Goal: Information Seeking & Learning: Understand process/instructions

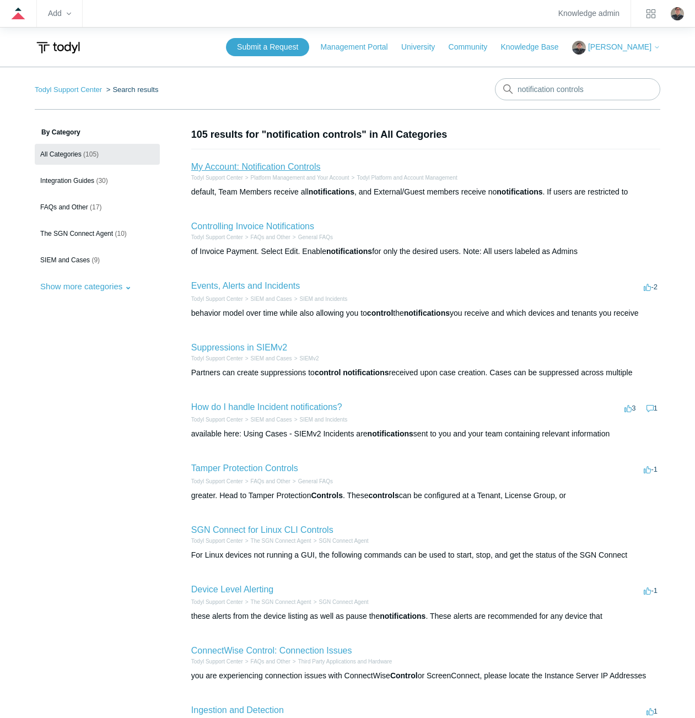
click at [241, 164] on link "My Account: Notification Controls" at bounding box center [255, 166] width 129 height 9
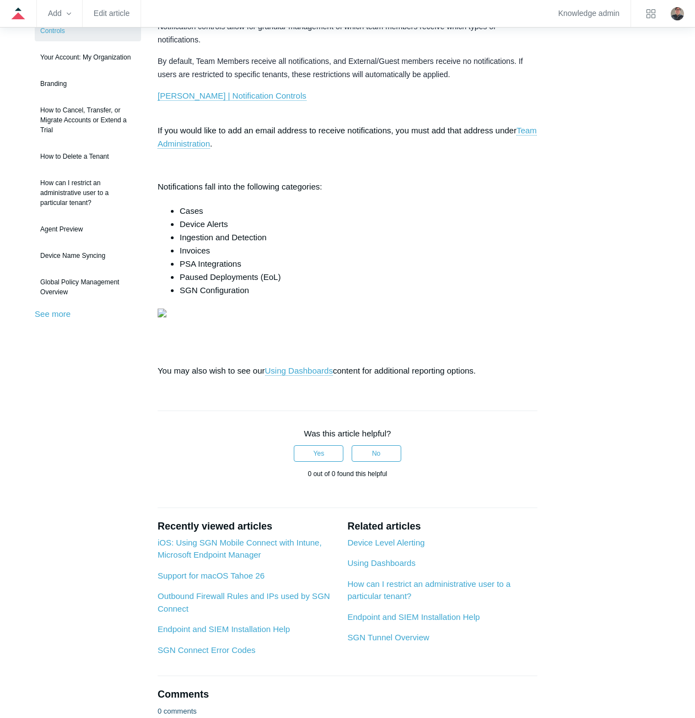
scroll to position [165, 0]
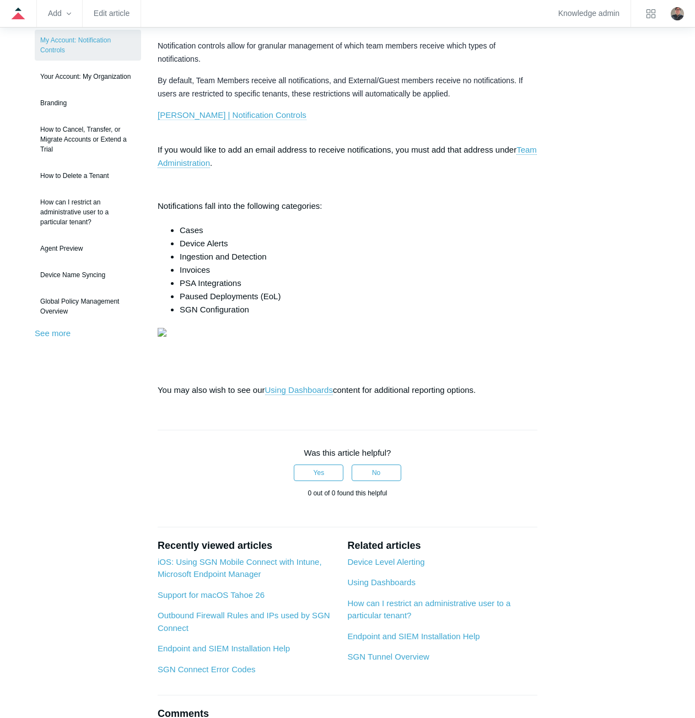
click at [219, 111] on link "Todyl | Notification Controls" at bounding box center [232, 115] width 149 height 10
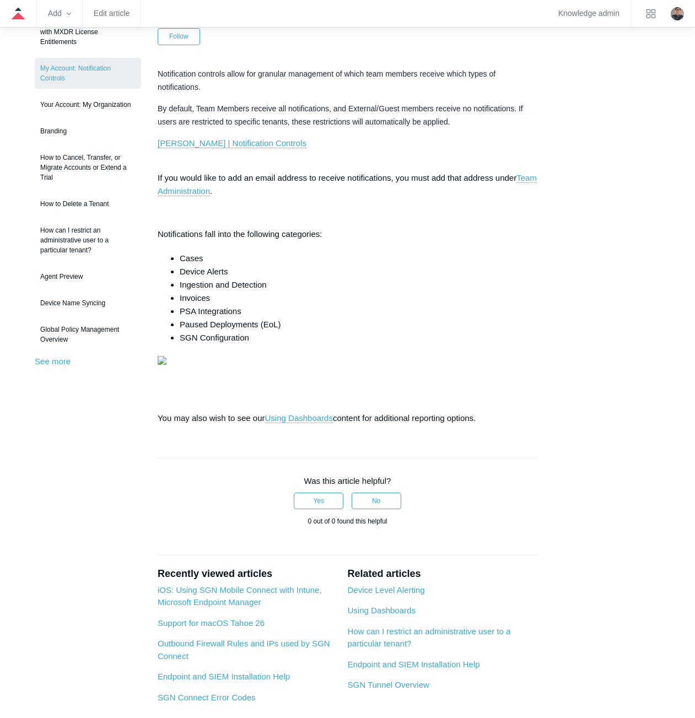
scroll to position [120, 0]
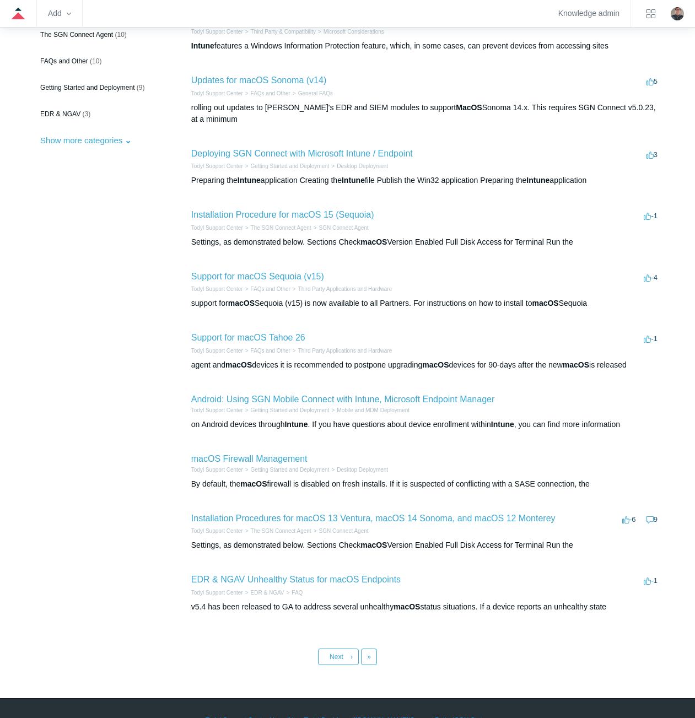
scroll to position [170, 0]
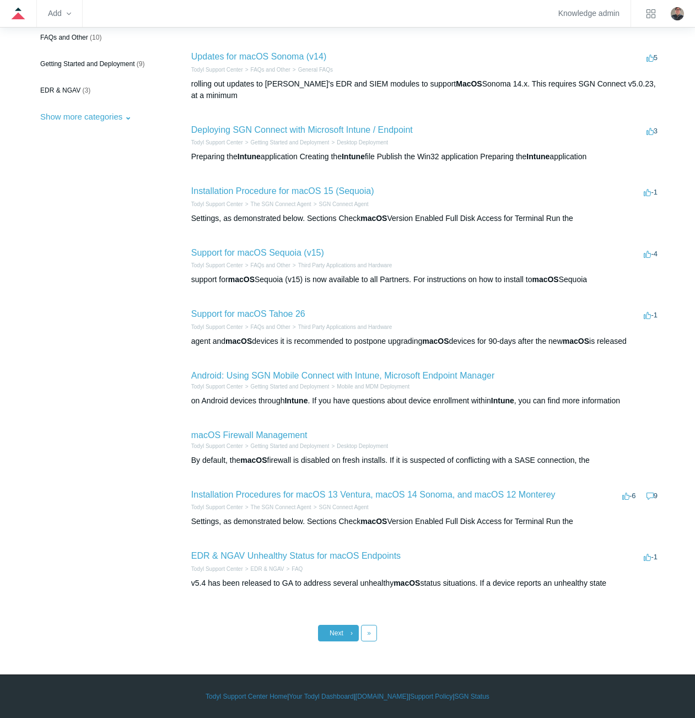
click at [344, 631] on link "Next ›" at bounding box center [338, 633] width 41 height 17
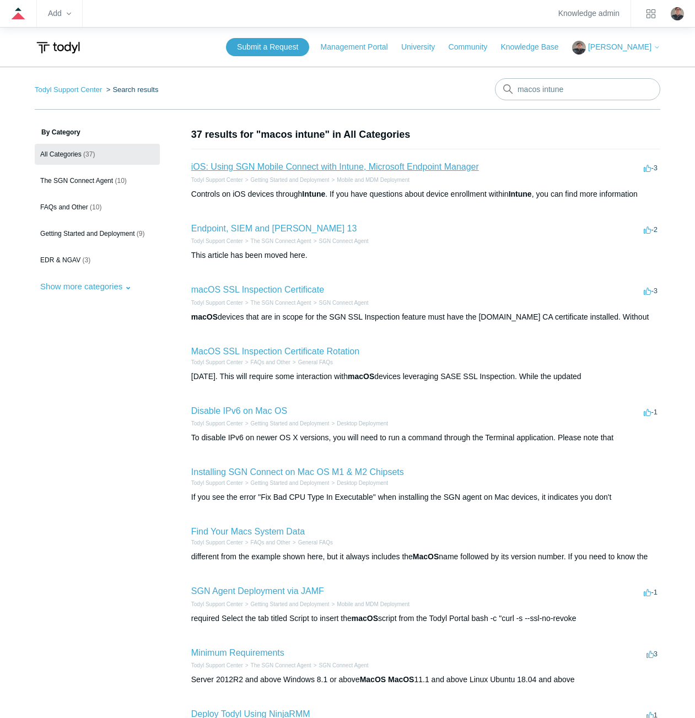
click at [277, 167] on link "iOS: Using SGN Mobile Connect with Intune, Microsoft Endpoint Manager" at bounding box center [335, 166] width 288 height 9
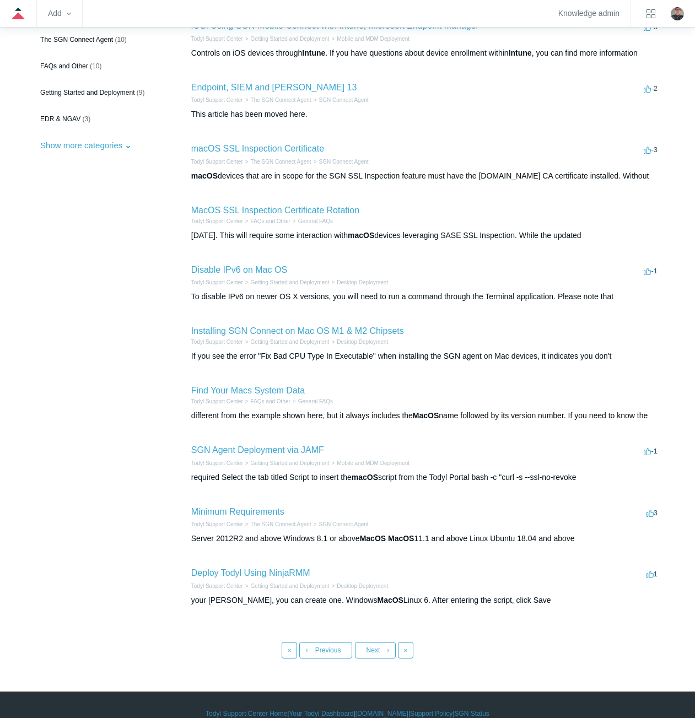
scroll to position [158, 0]
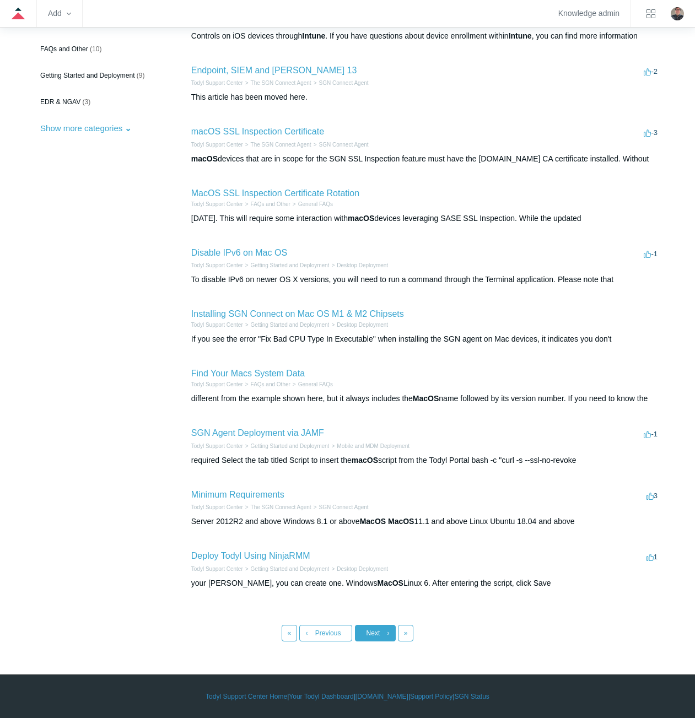
click at [385, 633] on link "Next ›" at bounding box center [375, 633] width 41 height 17
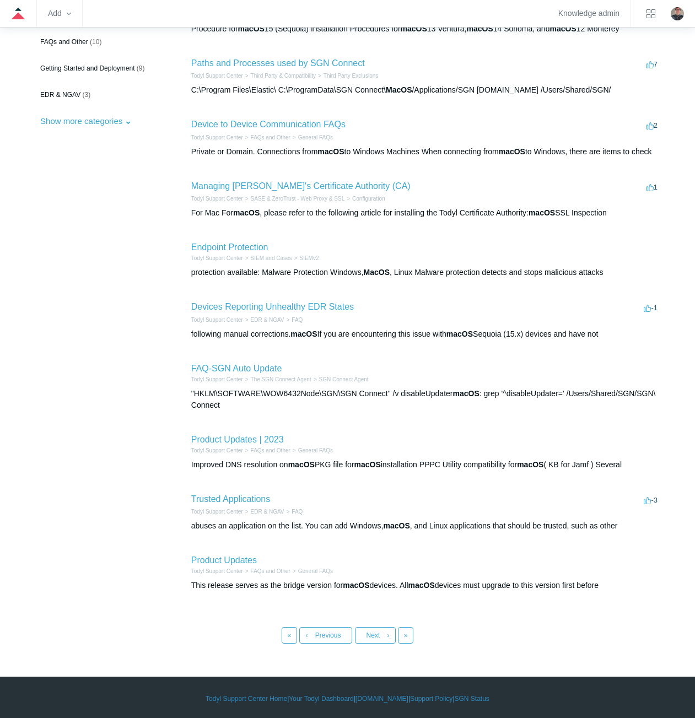
scroll to position [179, 0]
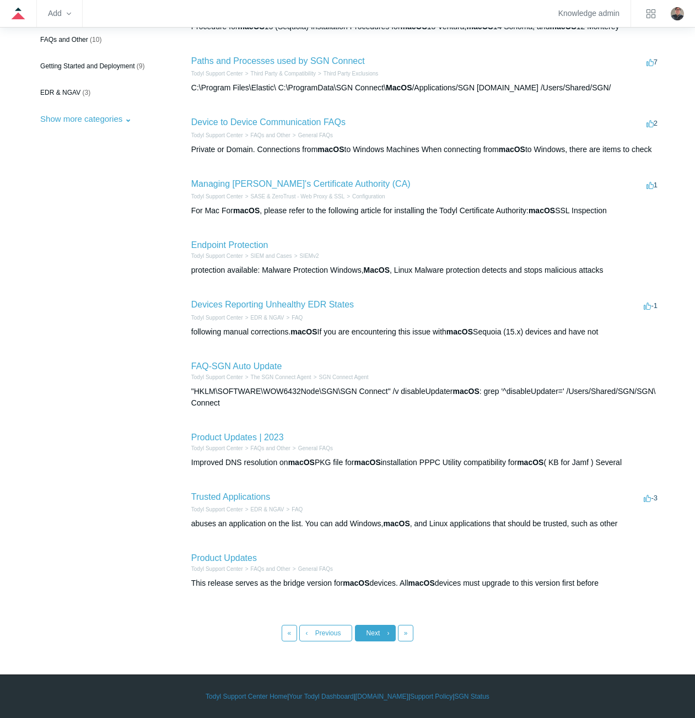
click at [393, 625] on link "Next ›" at bounding box center [375, 633] width 41 height 17
click at [286, 625] on link "« First" at bounding box center [290, 633] width 16 height 17
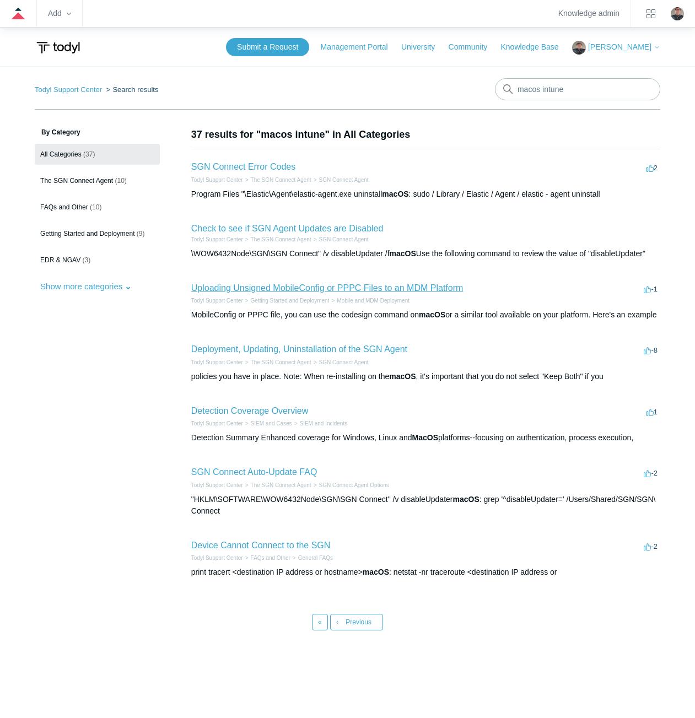
click at [226, 285] on link "Uploading Unsigned MobileConfig or PPPC Files to an MDM Platform" at bounding box center [327, 287] width 272 height 9
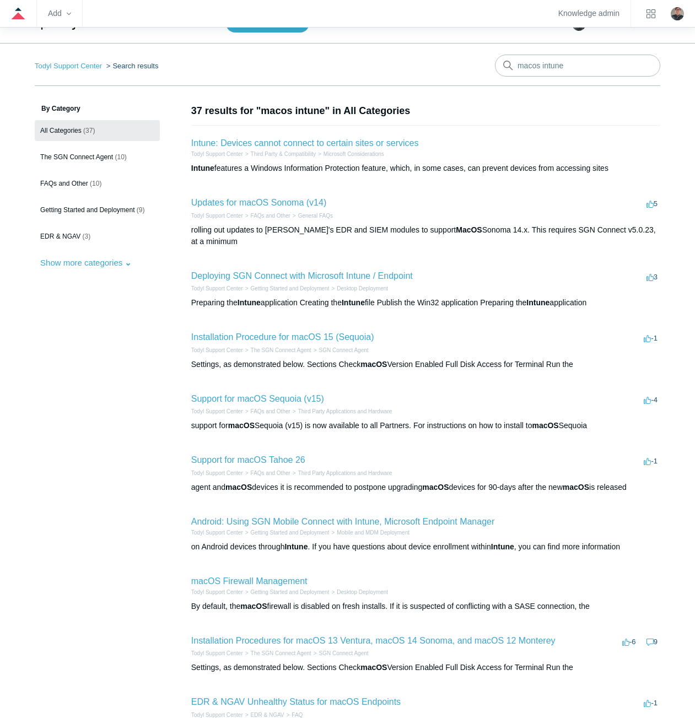
scroll to position [4, 0]
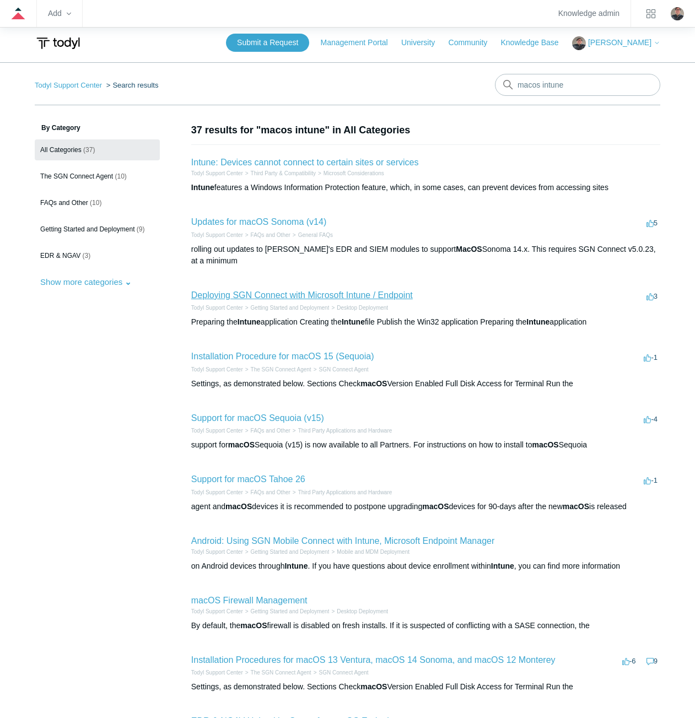
click at [233, 294] on link "Deploying SGN Connect with Microsoft Intune / Endpoint" at bounding box center [302, 294] width 222 height 9
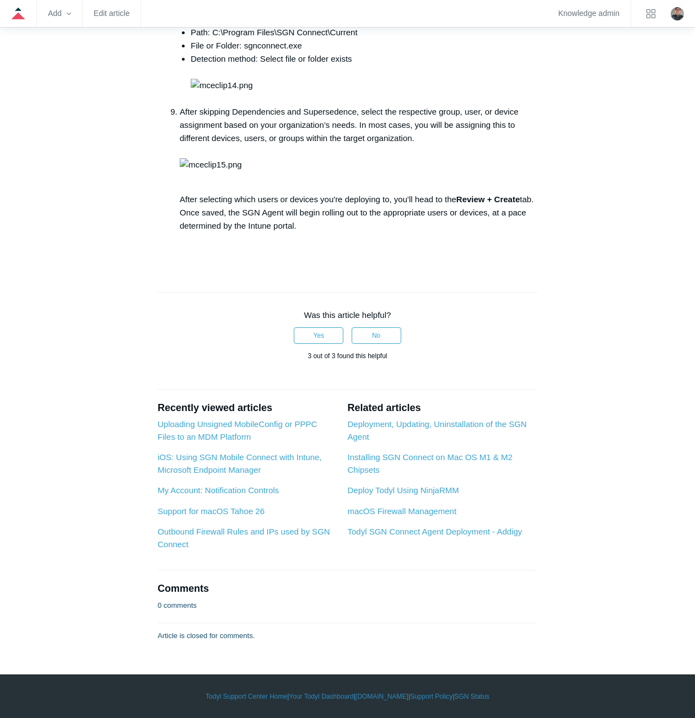
scroll to position [3412, 0]
click at [363, 424] on link "Deployment, Updating, Uninstallation of the SGN Agent" at bounding box center [436, 430] width 179 height 22
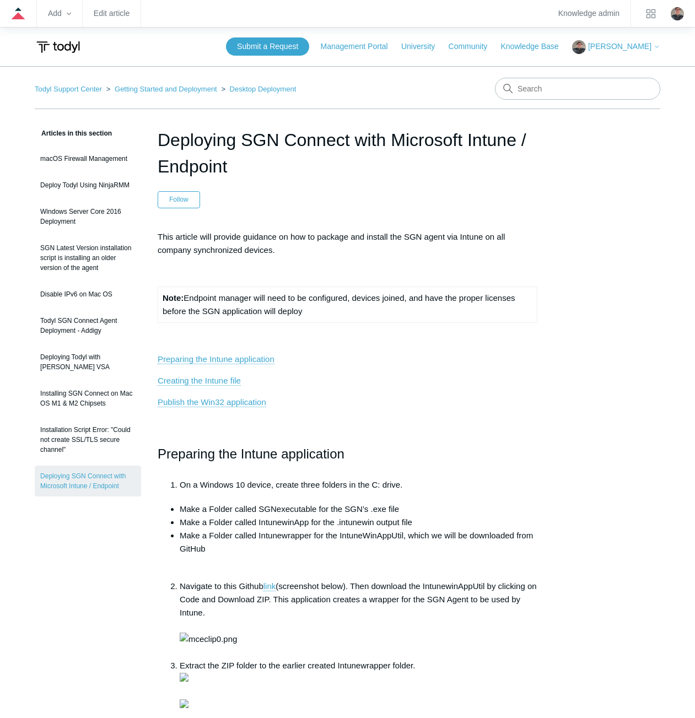
scroll to position [0, 0]
click at [537, 89] on input "Search" at bounding box center [577, 89] width 165 height 22
type input "intune"
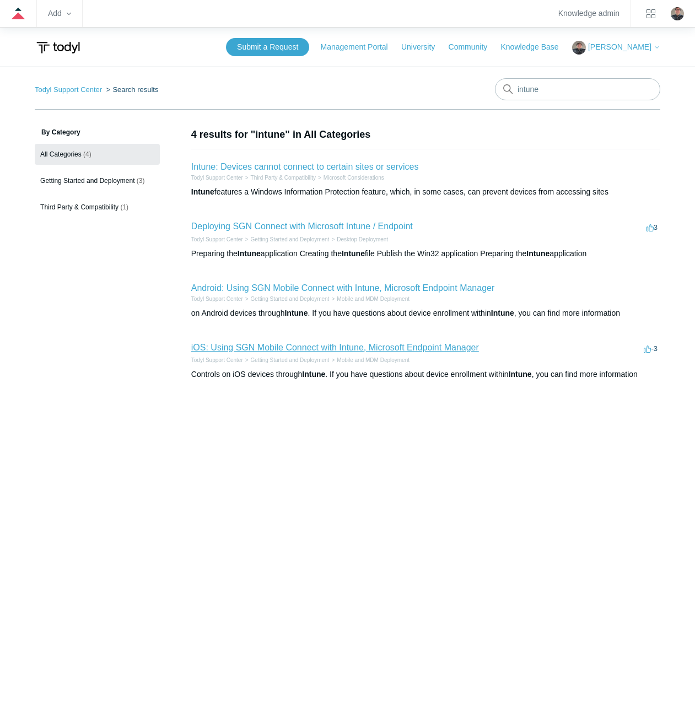
click at [250, 345] on link "iOS: Using SGN Mobile Connect with Intune, Microsoft Endpoint Manager" at bounding box center [335, 347] width 288 height 9
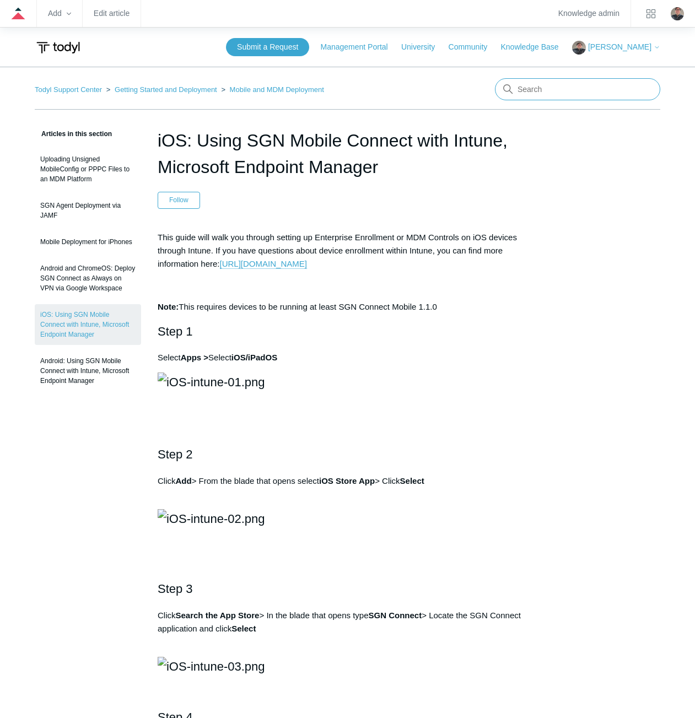
click at [532, 80] on input "Search" at bounding box center [577, 89] width 165 height 22
type input "jamf"
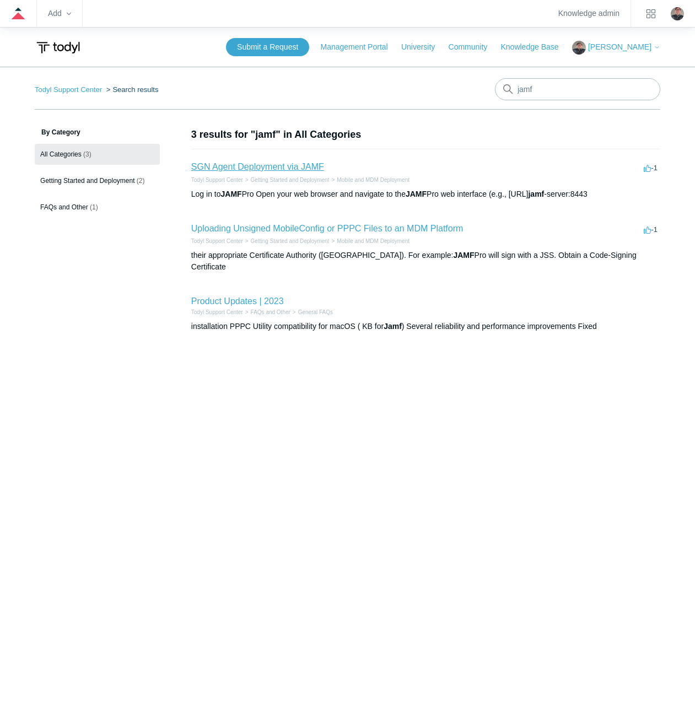
click at [290, 163] on link "SGN Agent Deployment via JAMF" at bounding box center [257, 166] width 133 height 9
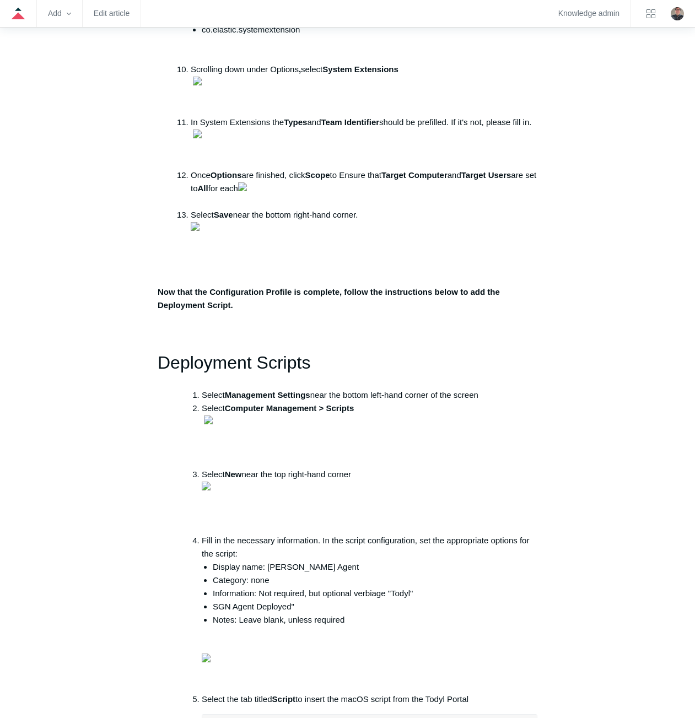
scroll to position [1102, 0]
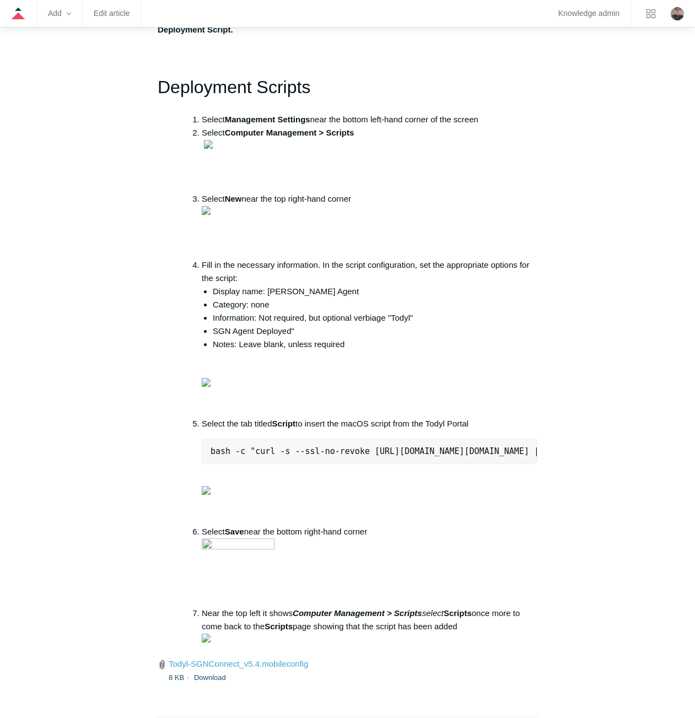
drag, startPoint x: 146, startPoint y: 454, endPoint x: 119, endPoint y: 448, distance: 27.7
click at [119, 448] on aside "Articles in this section Uploading Unsigned MobileConfig or PPPC Files to an MD…" at bounding box center [88, 46] width 106 height 2043
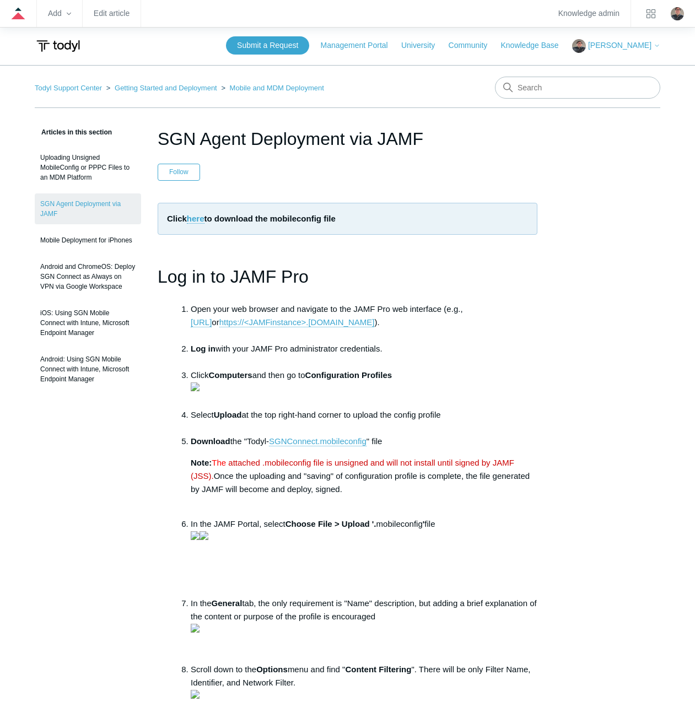
scroll to position [0, 0]
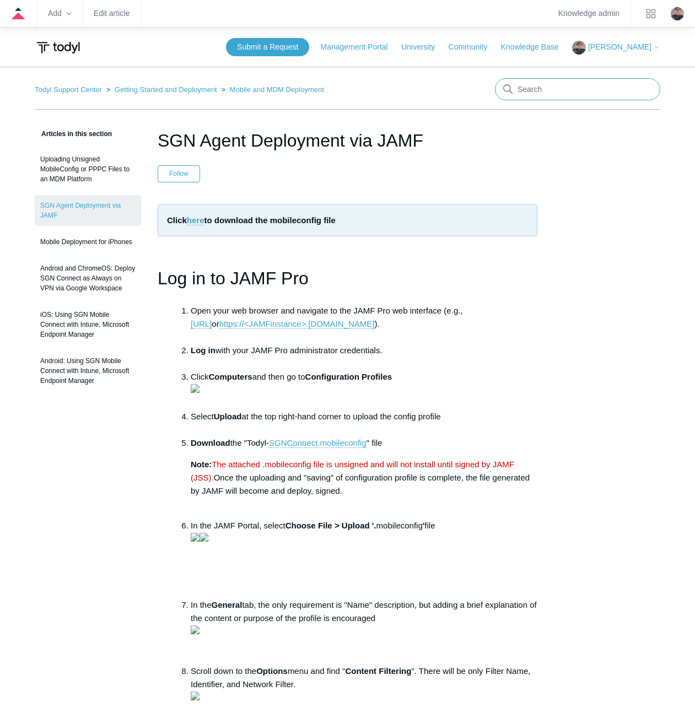
click at [548, 93] on input "Search" at bounding box center [577, 89] width 165 height 22
type input "adm"
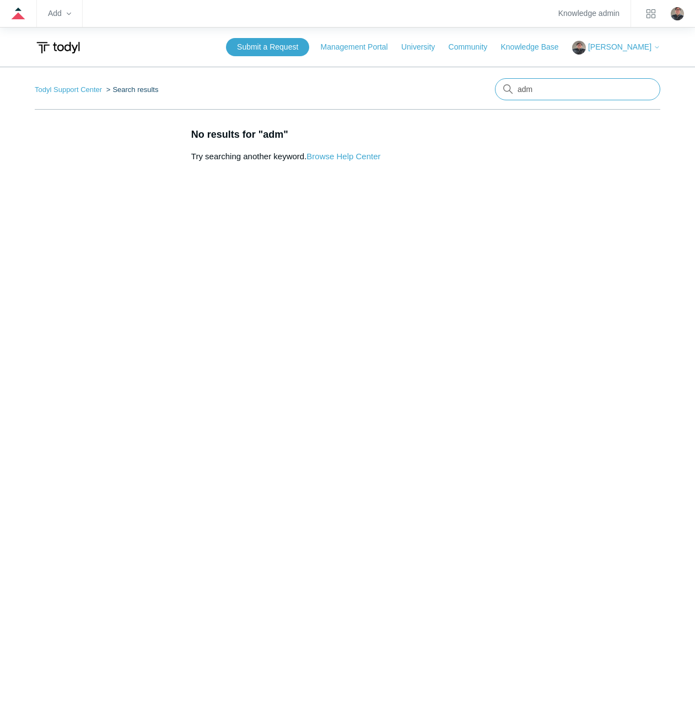
click at [548, 93] on input "adm" at bounding box center [577, 89] width 165 height 22
type input "moslysle"
drag, startPoint x: 0, startPoint y: 0, endPoint x: 548, endPoint y: 94, distance: 556.3
click at [548, 94] on input "moslysle" at bounding box center [577, 89] width 165 height 22
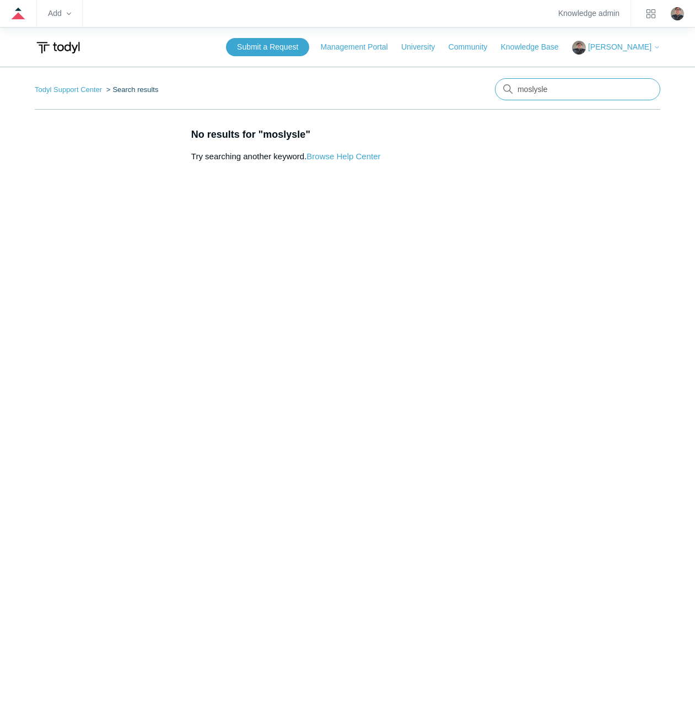
click at [548, 94] on input "moslysle" at bounding box center [577, 89] width 165 height 22
type input "intune"
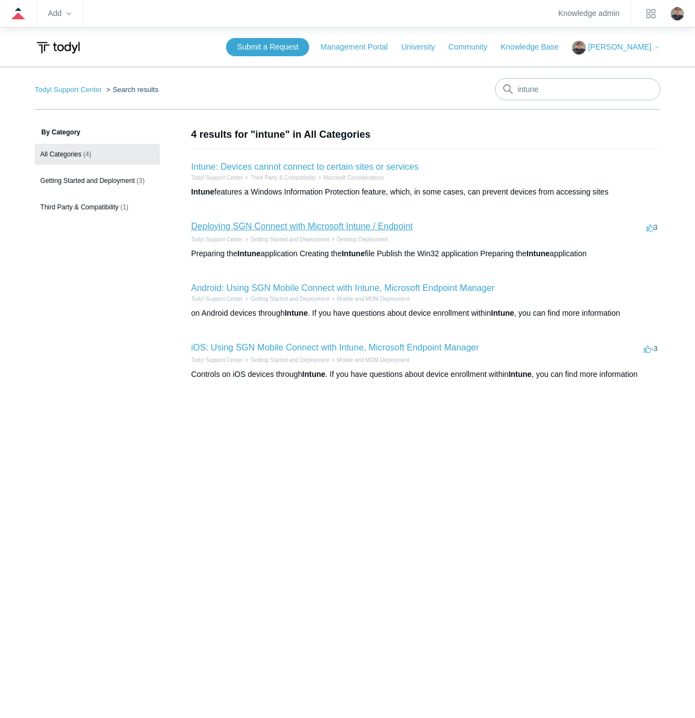
click at [352, 224] on link "Deploying SGN Connect with Microsoft Intune / Endpoint" at bounding box center [302, 226] width 222 height 9
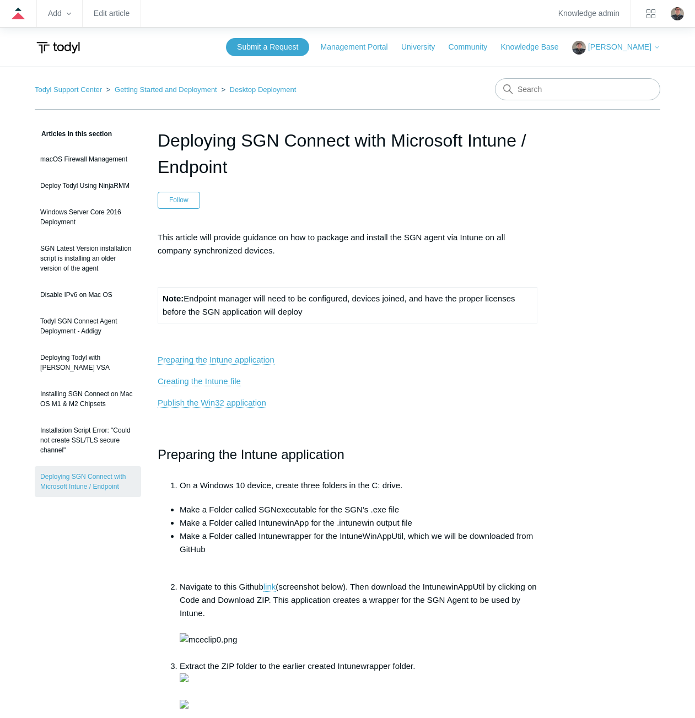
scroll to position [3412, 0]
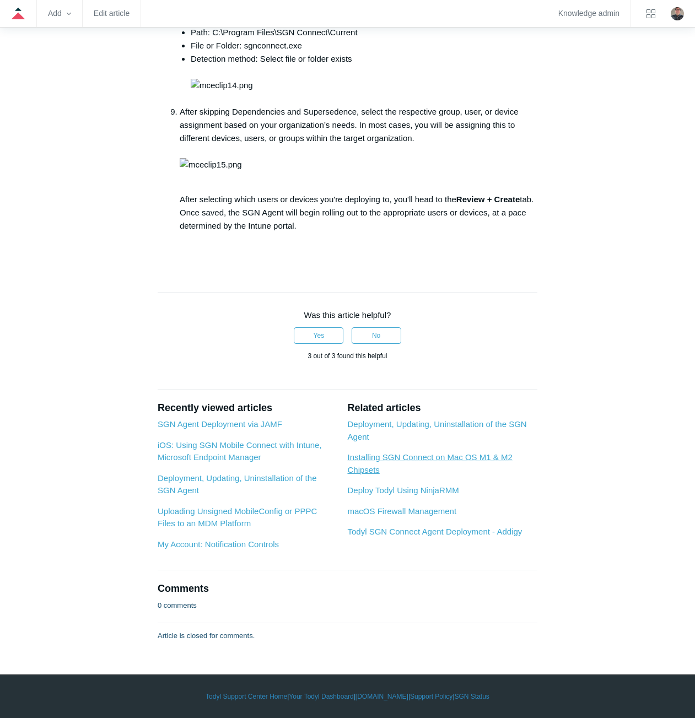
click at [382, 456] on link "Installing SGN Connect on Mac OS M1 & M2 Chipsets" at bounding box center [429, 463] width 165 height 22
